Goal: Check status: Check status

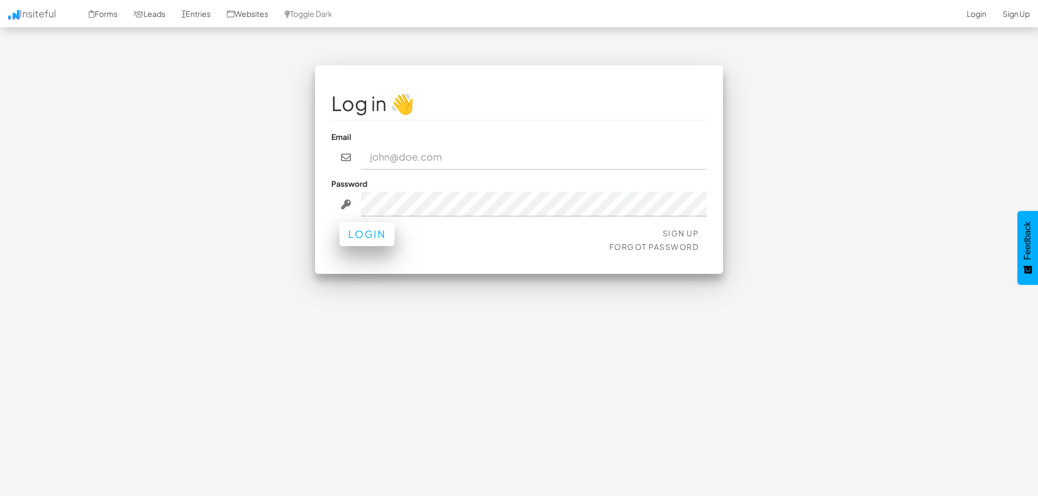
type input "[EMAIL_ADDRESS][DOMAIN_NAME]"
click at [362, 236] on button "Login" at bounding box center [366, 234] width 55 height 24
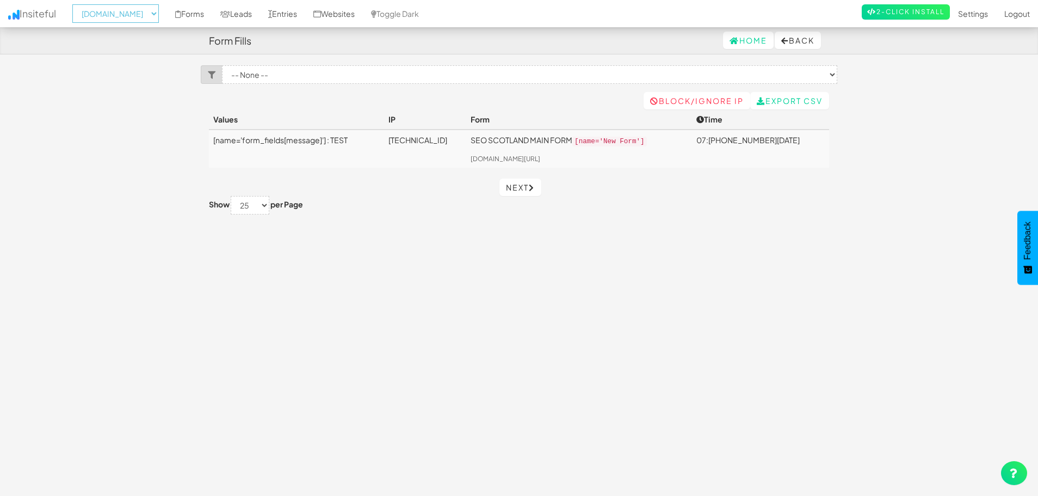
click at [159, 14] on select "-- None -- aeoagency.co.uk seoagencyscotland.com digital-landscope.com" at bounding box center [115, 13] width 86 height 18
select select "2520"
click at [76, 4] on select "-- None -- aeoagency.co.uk seoagencyscotland.com digital-landscope.com" at bounding box center [115, 13] width 86 height 18
click at [139, 17] on select "-- None -- [DOMAIN_NAME] [DOMAIN_NAME] [DOMAIN_NAME]" at bounding box center [115, 13] width 86 height 18
select select "2518"
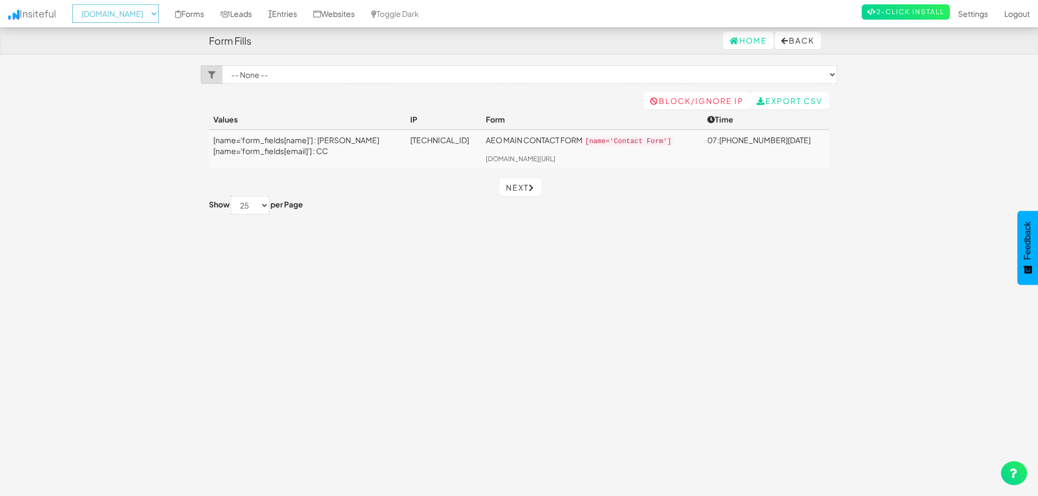
click at [76, 4] on select "-- None -- [DOMAIN_NAME] [DOMAIN_NAME] [DOMAIN_NAME]" at bounding box center [115, 13] width 86 height 18
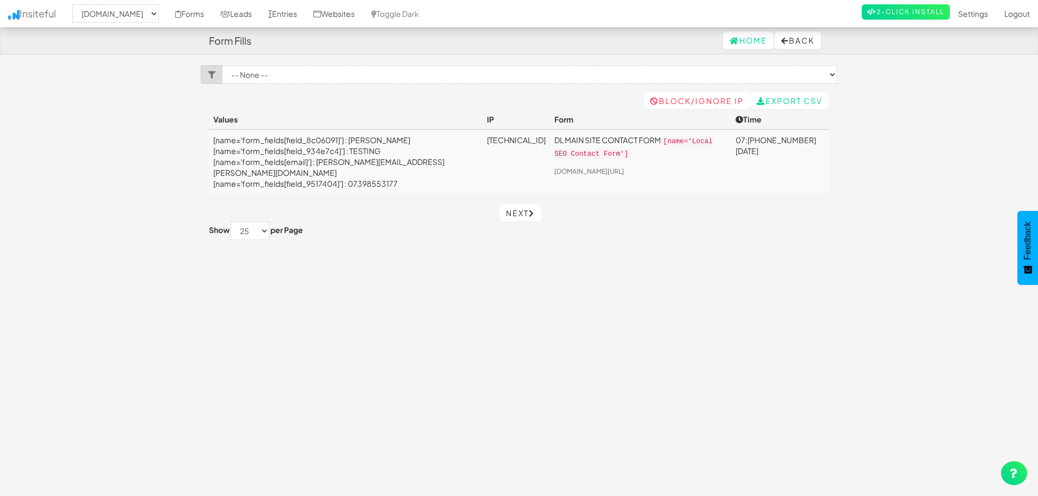
select select "2518"
click at [129, 166] on body "Form Fills Home Back Toggle navigation Insiteful -- None -- aeoagency.co.uk seo…" at bounding box center [519, 257] width 1038 height 514
